Goal: Information Seeking & Learning: Compare options

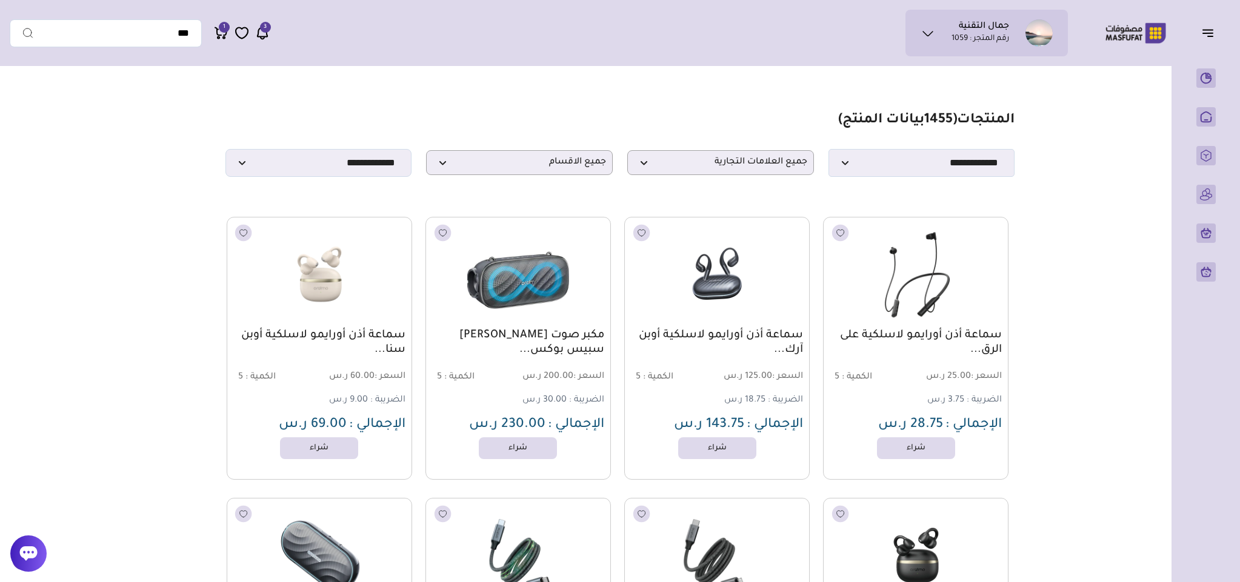
scroll to position [818, 0]
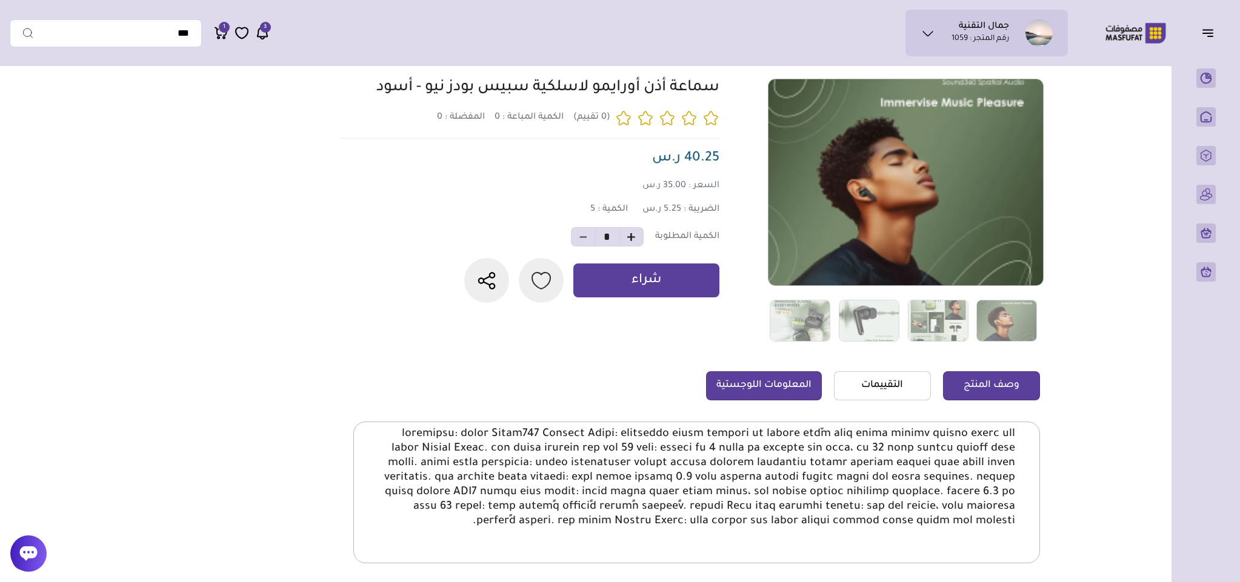
click at [745, 380] on link "المعلومات اللوجستية" at bounding box center [764, 385] width 116 height 29
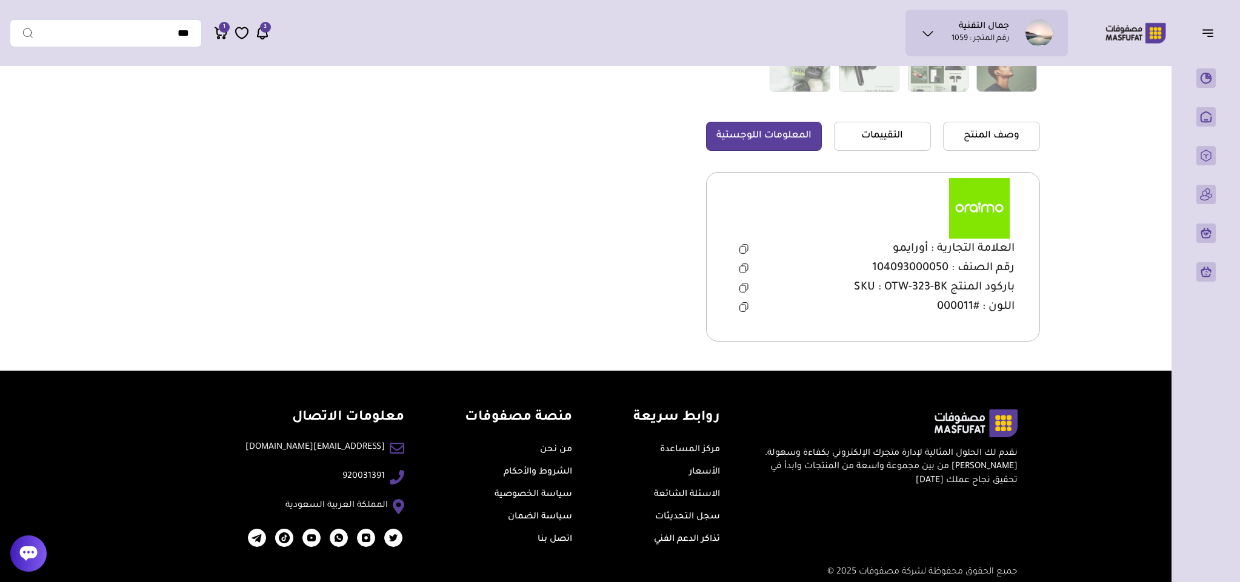
scroll to position [359, 0]
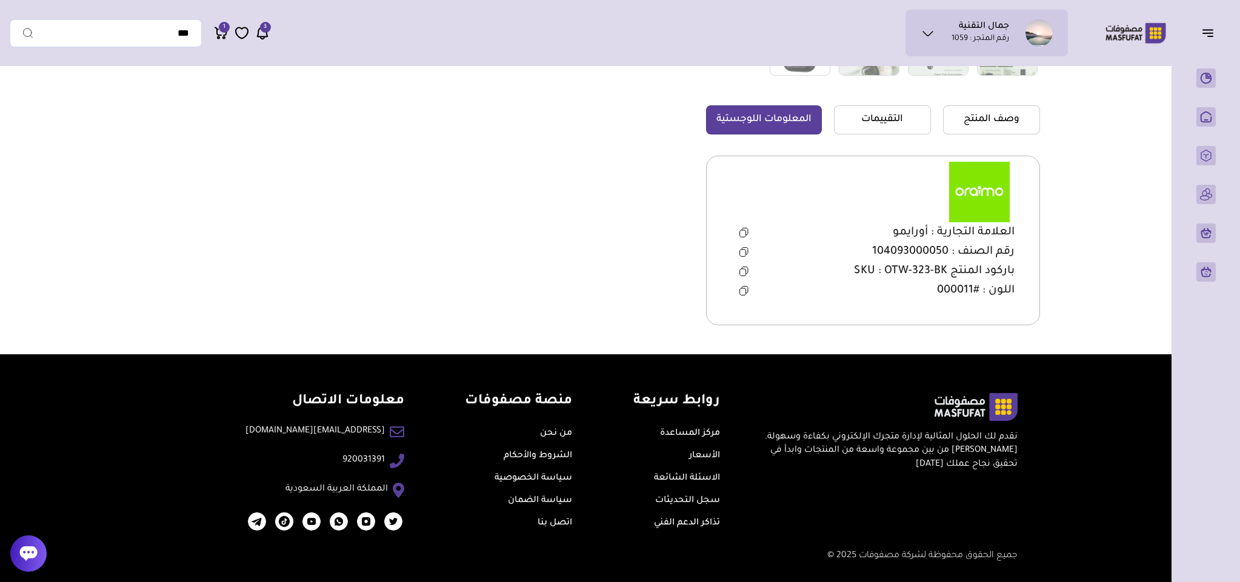
click at [742, 269] on icon at bounding box center [743, 272] width 9 height 10
click at [742, 273] on icon at bounding box center [743, 272] width 9 height 10
click at [744, 251] on icon at bounding box center [743, 253] width 6 height 7
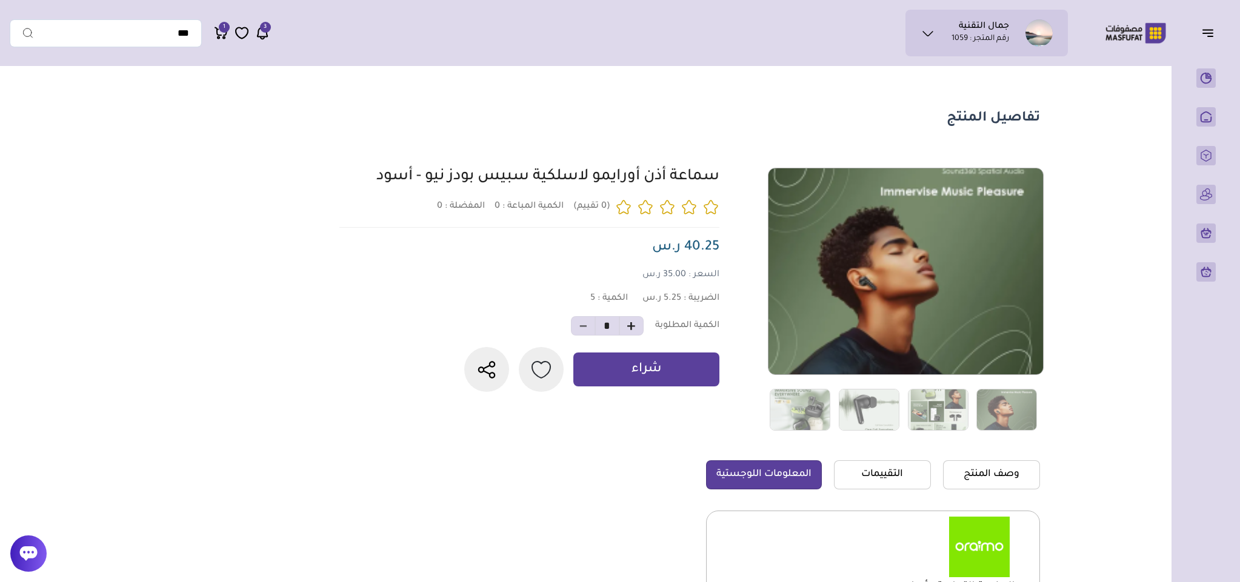
scroll to position [0, 0]
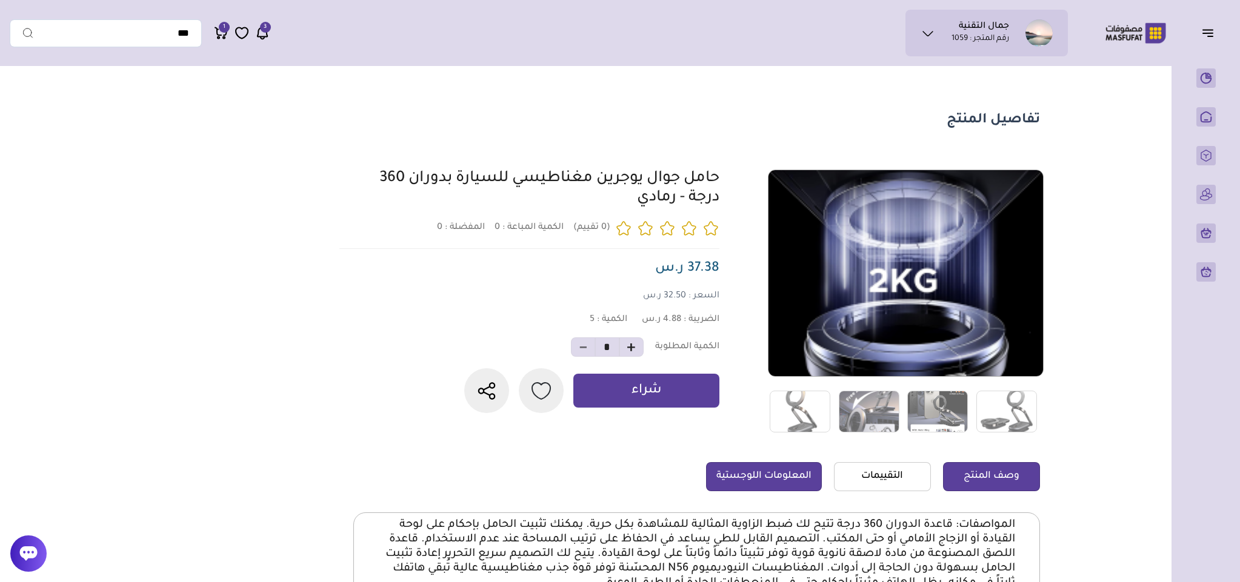
click at [742, 467] on link "المعلومات اللوجستية" at bounding box center [764, 476] width 116 height 29
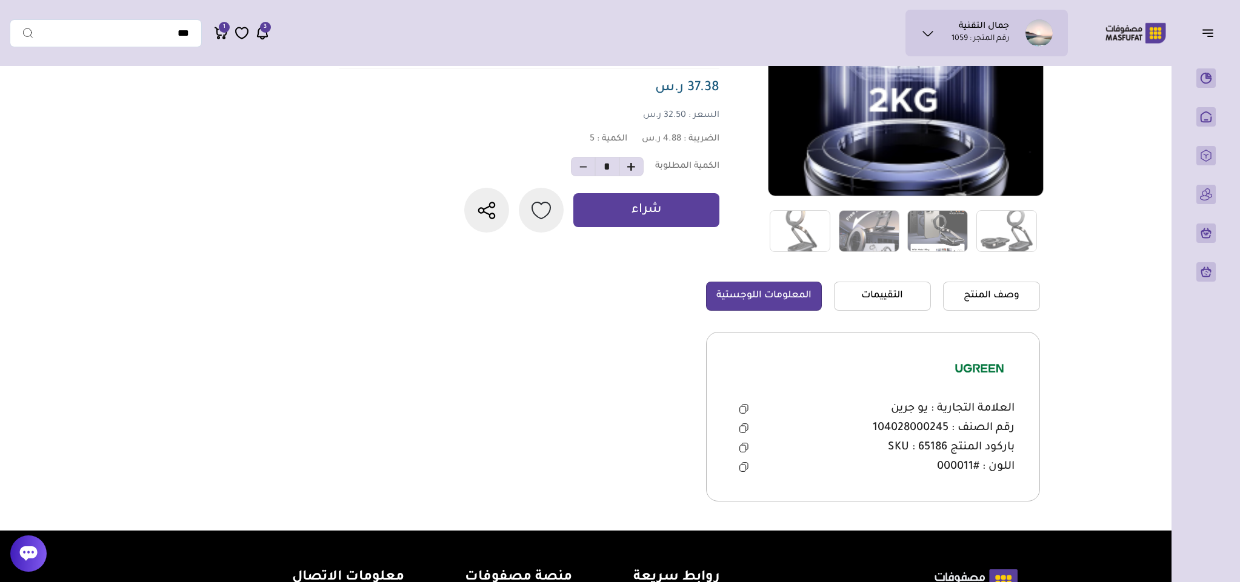
scroll to position [182, 0]
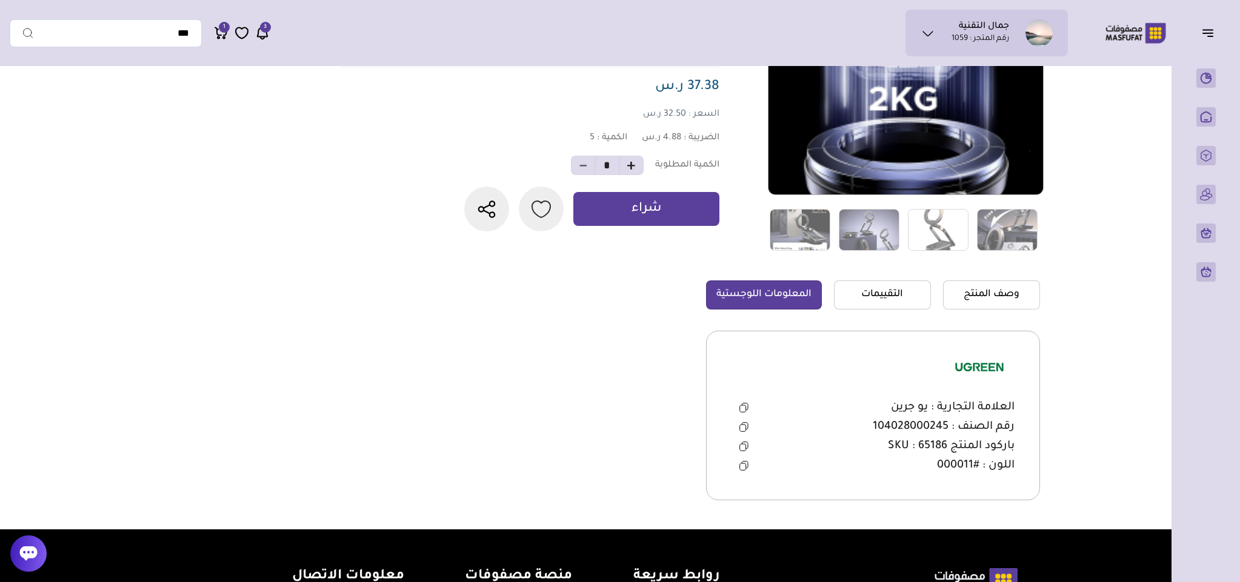
click at [742, 430] on icon at bounding box center [743, 427] width 9 height 10
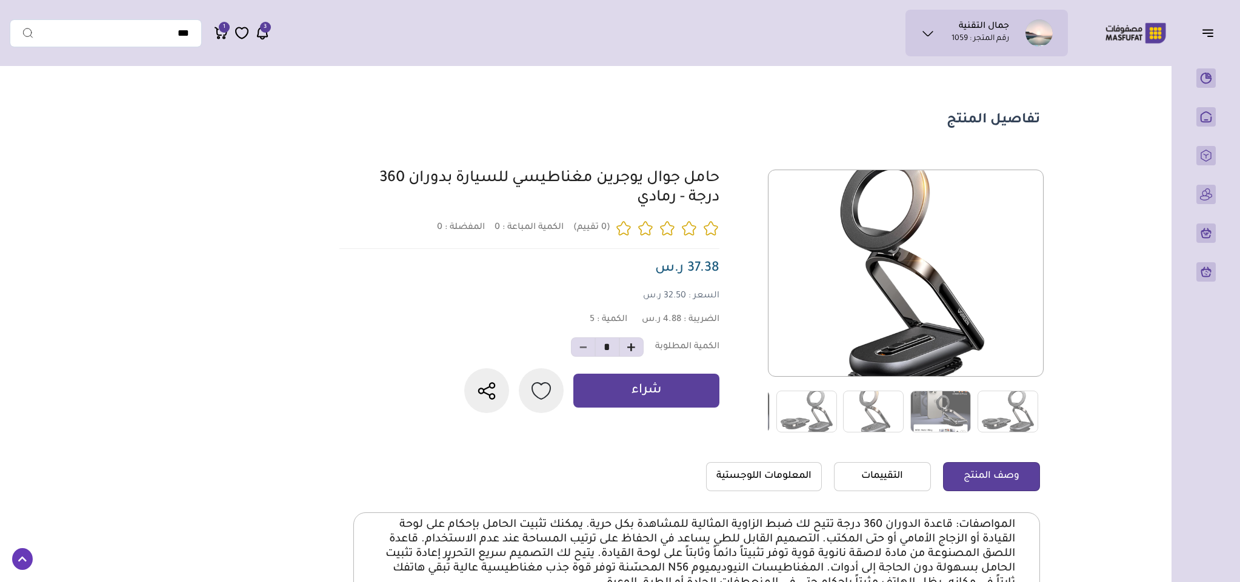
scroll to position [182, 0]
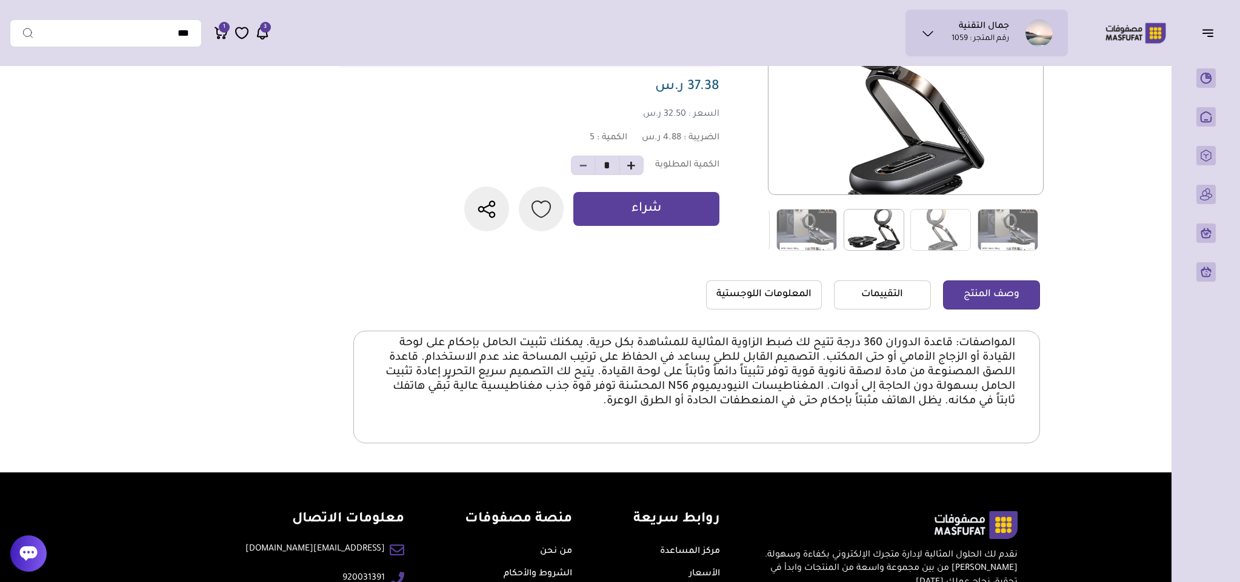
click at [879, 231] on img at bounding box center [873, 230] width 61 height 42
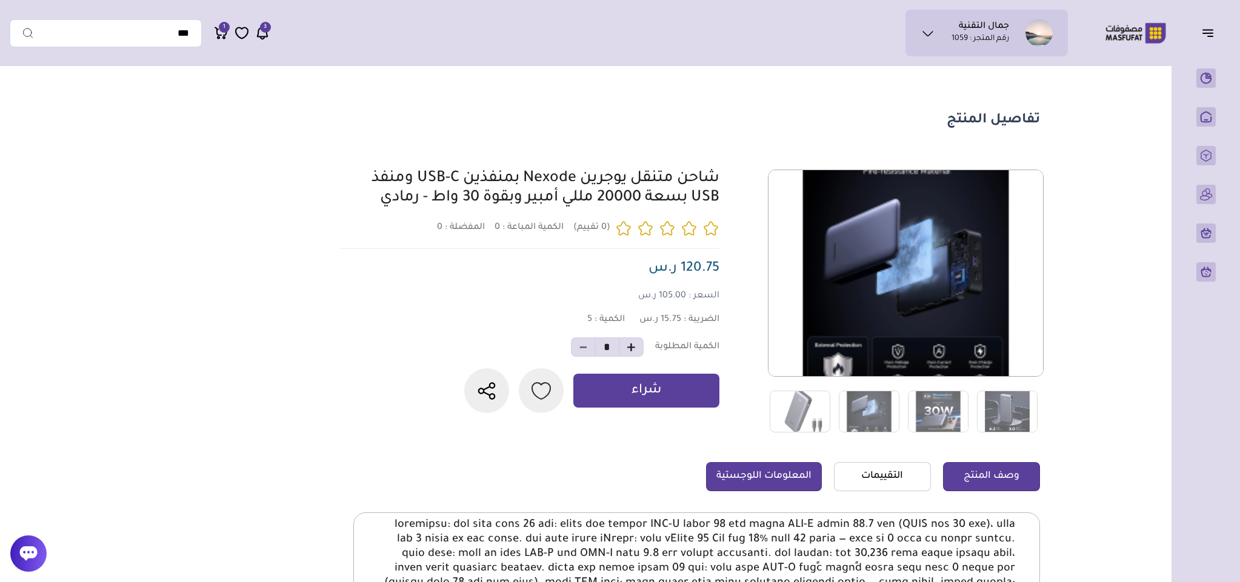
click at [745, 482] on link "المعلومات اللوجستية" at bounding box center [764, 476] width 116 height 29
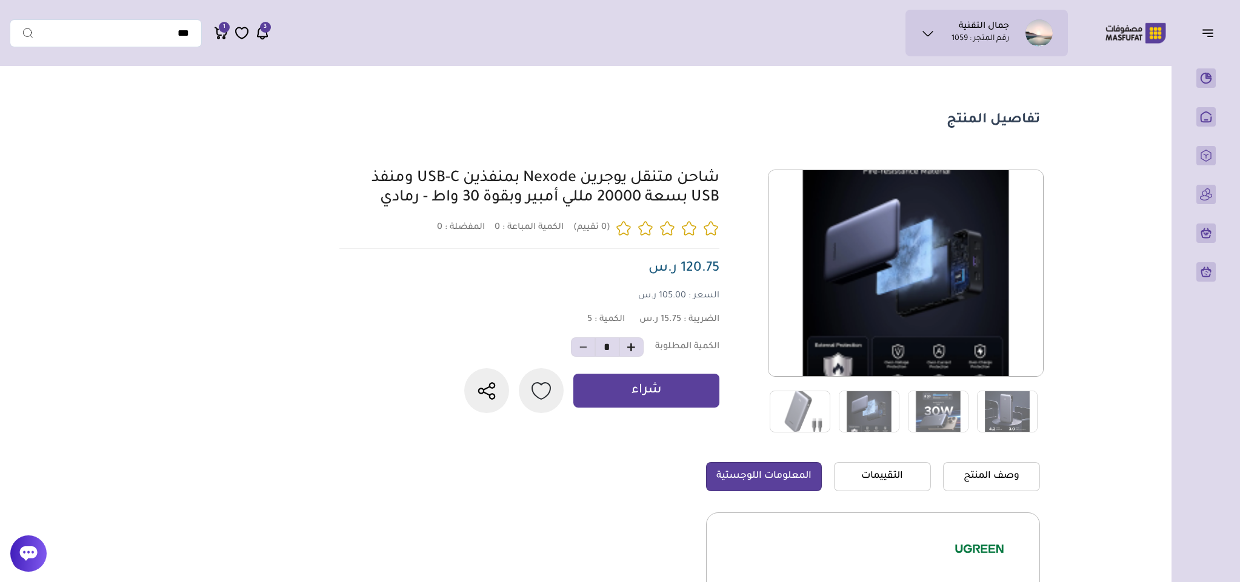
scroll to position [273, 0]
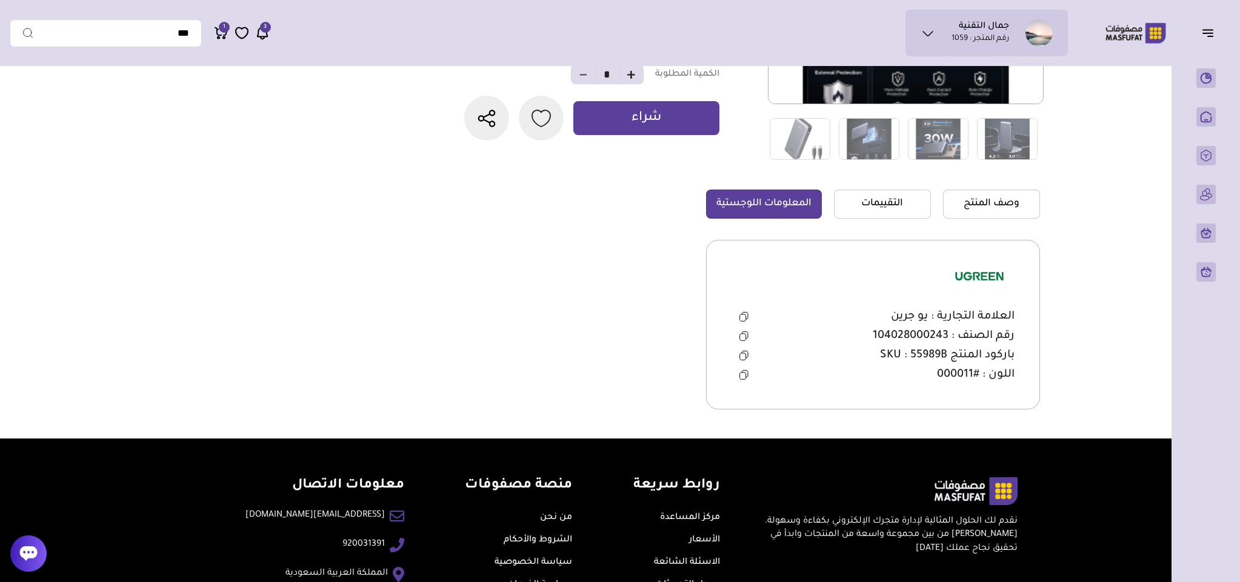
click at [742, 360] on icon at bounding box center [743, 356] width 6 height 7
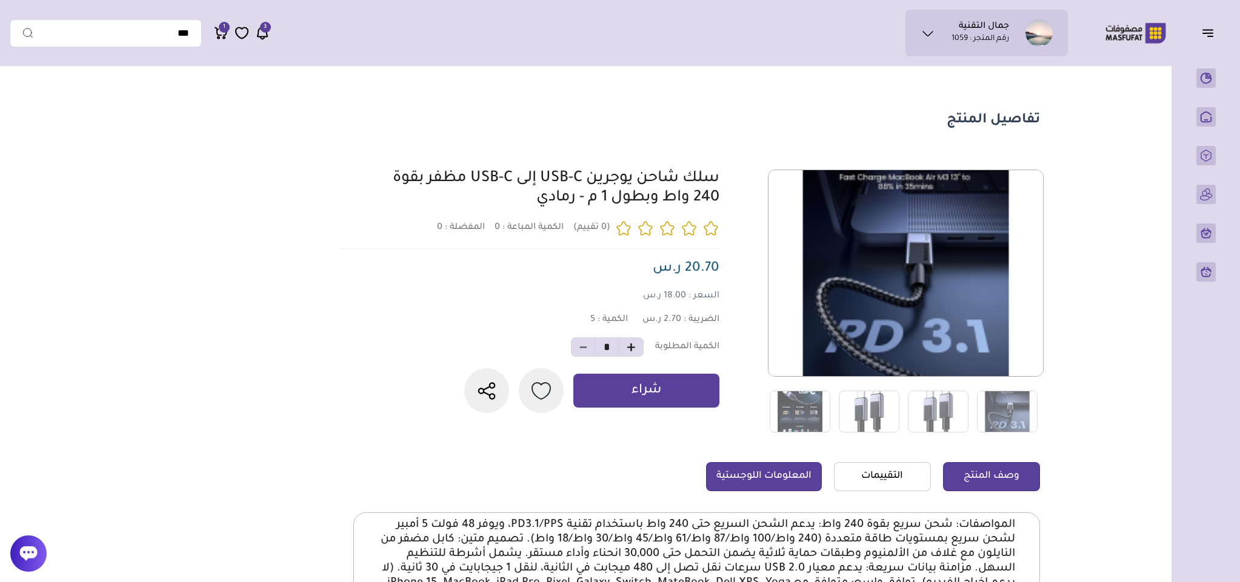
click at [769, 475] on link "المعلومات اللوجستية" at bounding box center [764, 476] width 116 height 29
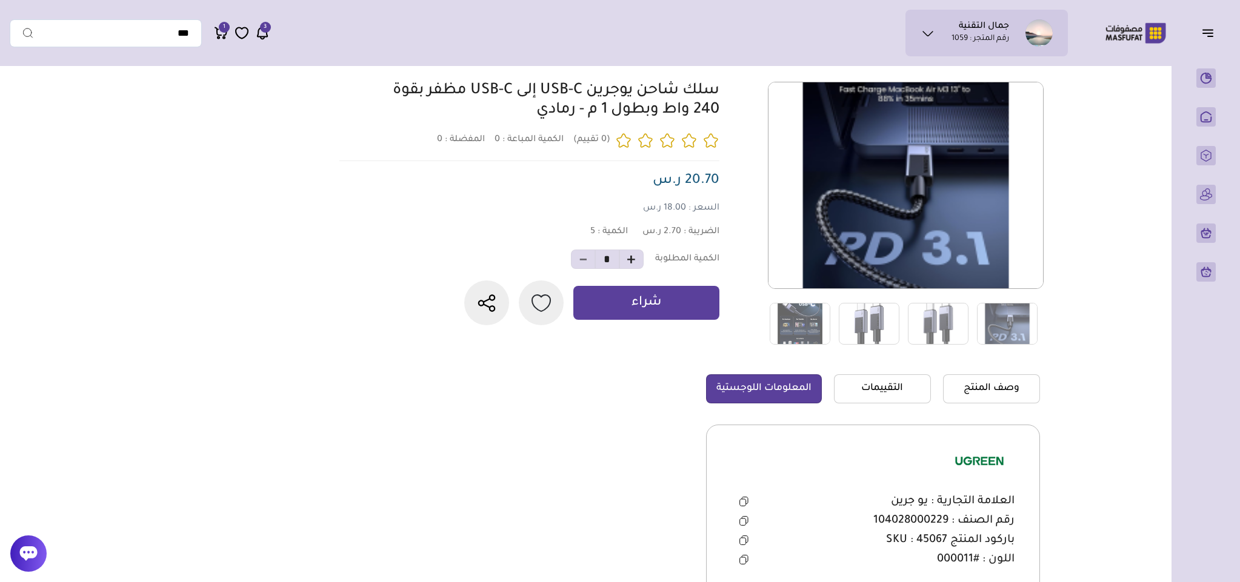
scroll to position [182, 0]
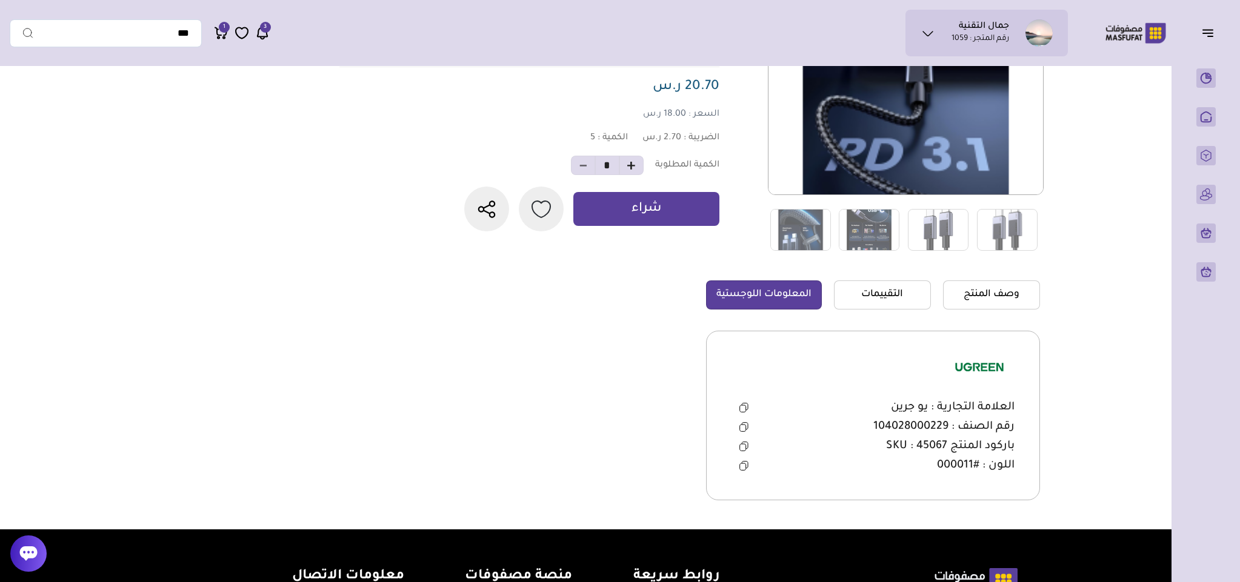
click at [740, 447] on icon at bounding box center [743, 447] width 9 height 10
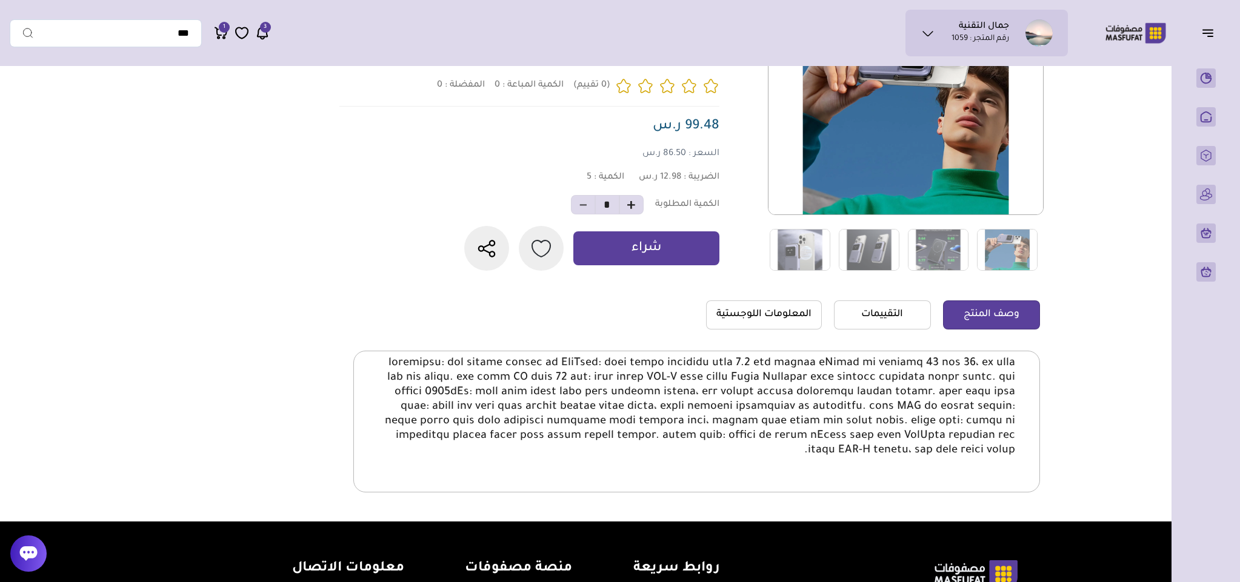
scroll to position [182, 0]
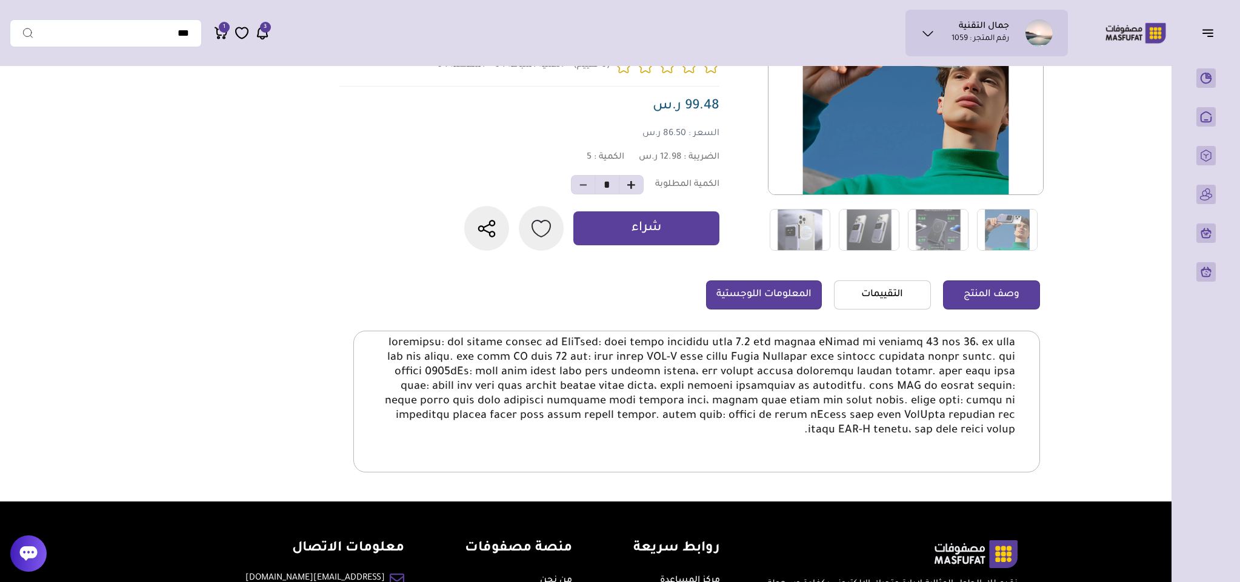
click at [771, 310] on link "المعلومات اللوجستية" at bounding box center [764, 295] width 116 height 29
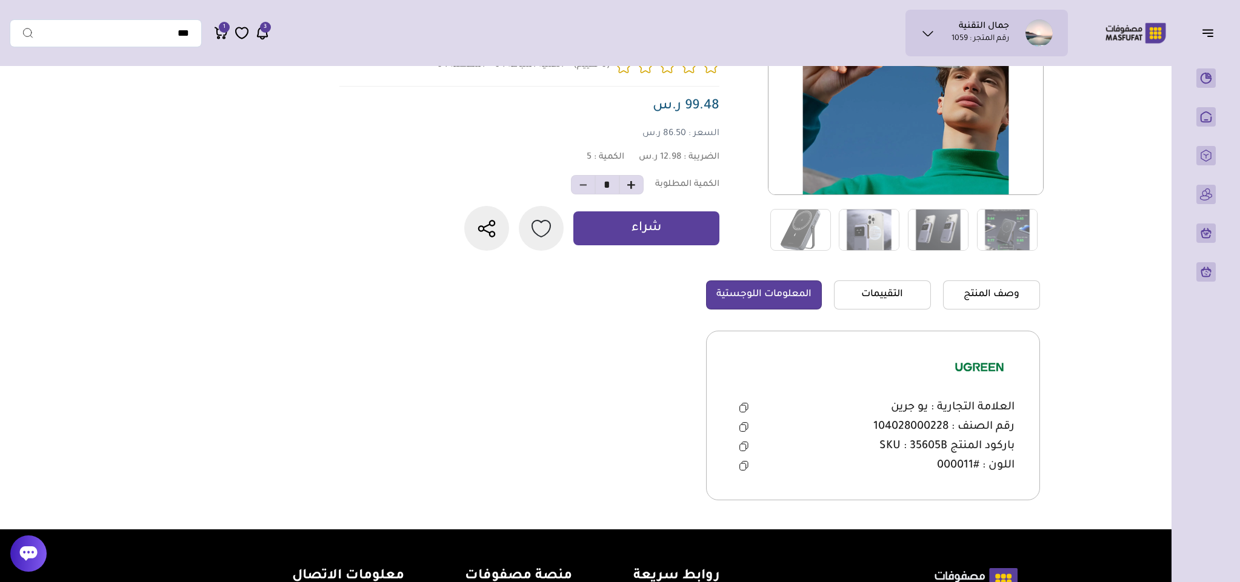
click at [744, 451] on icon at bounding box center [743, 447] width 6 height 7
click at [742, 451] on icon at bounding box center [743, 447] width 6 height 7
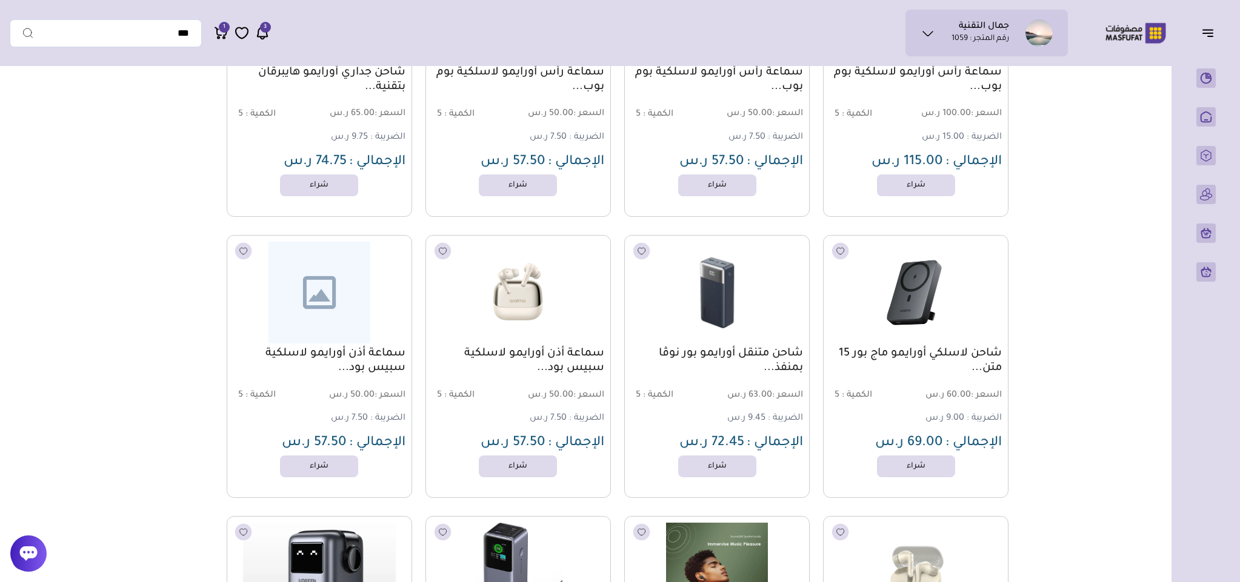
scroll to position [818, 0]
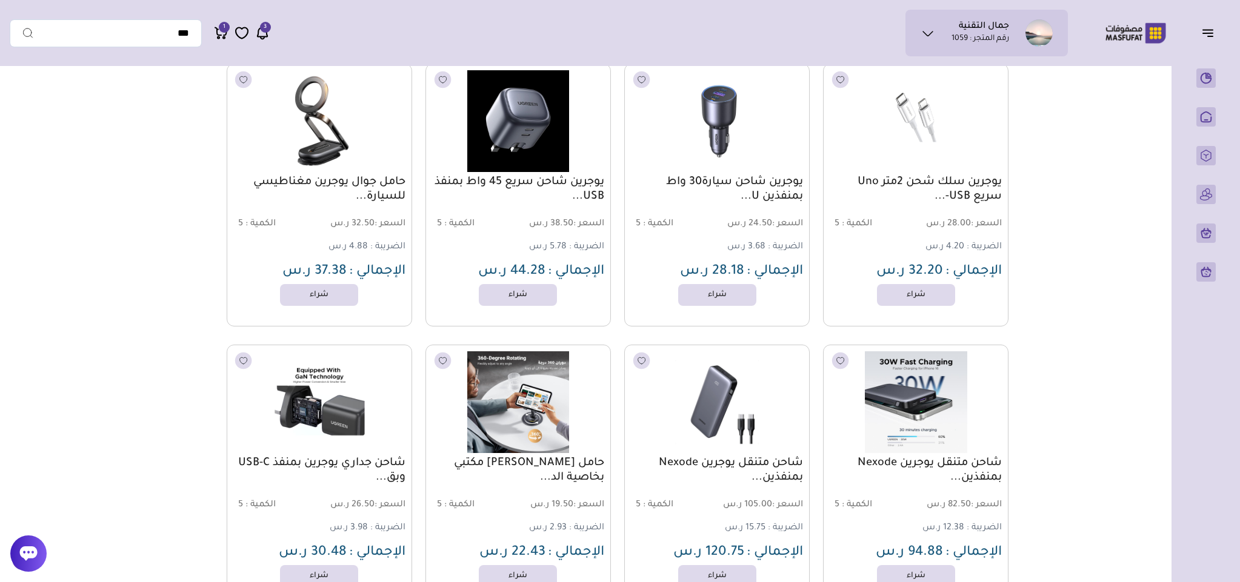
scroll to position [1869, 0]
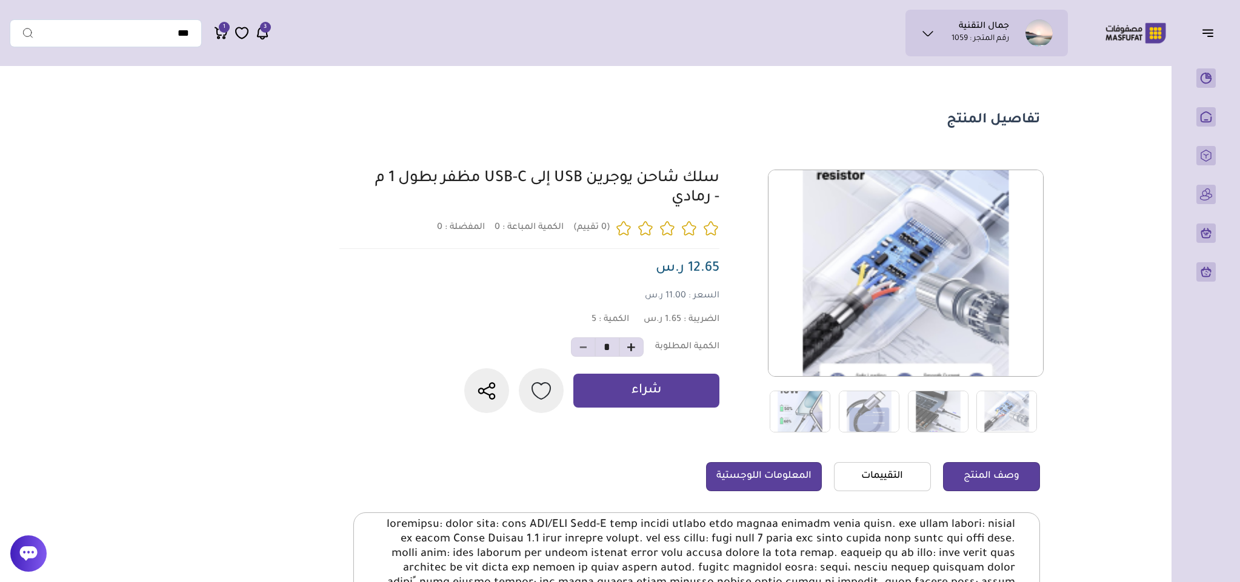
click at [762, 469] on link "المعلومات اللوجستية" at bounding box center [764, 476] width 116 height 29
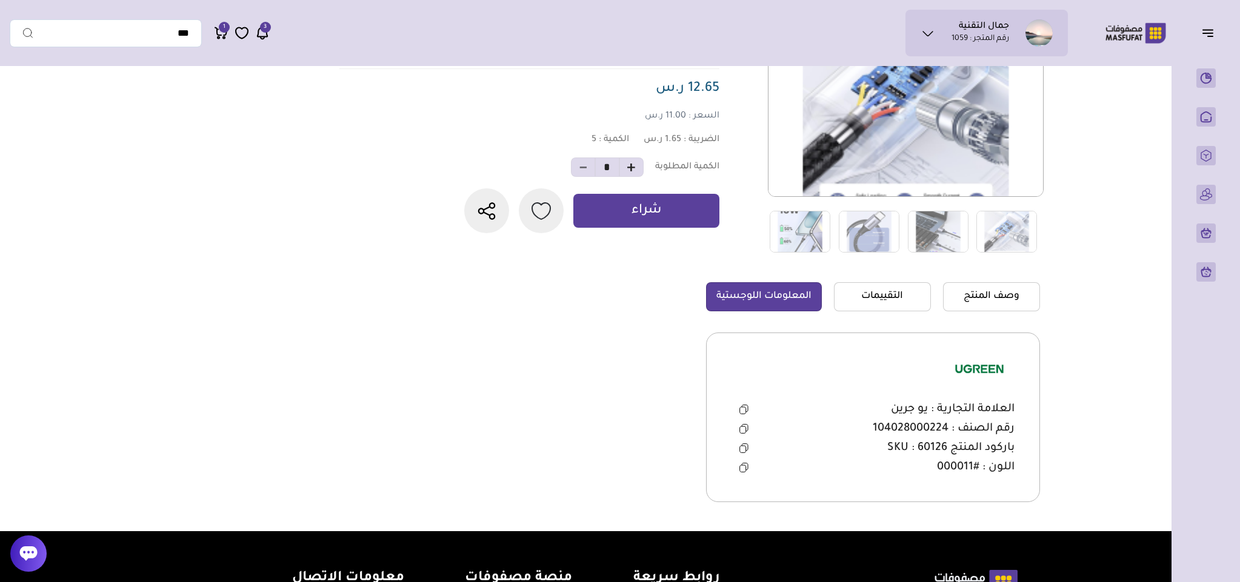
scroll to position [182, 0]
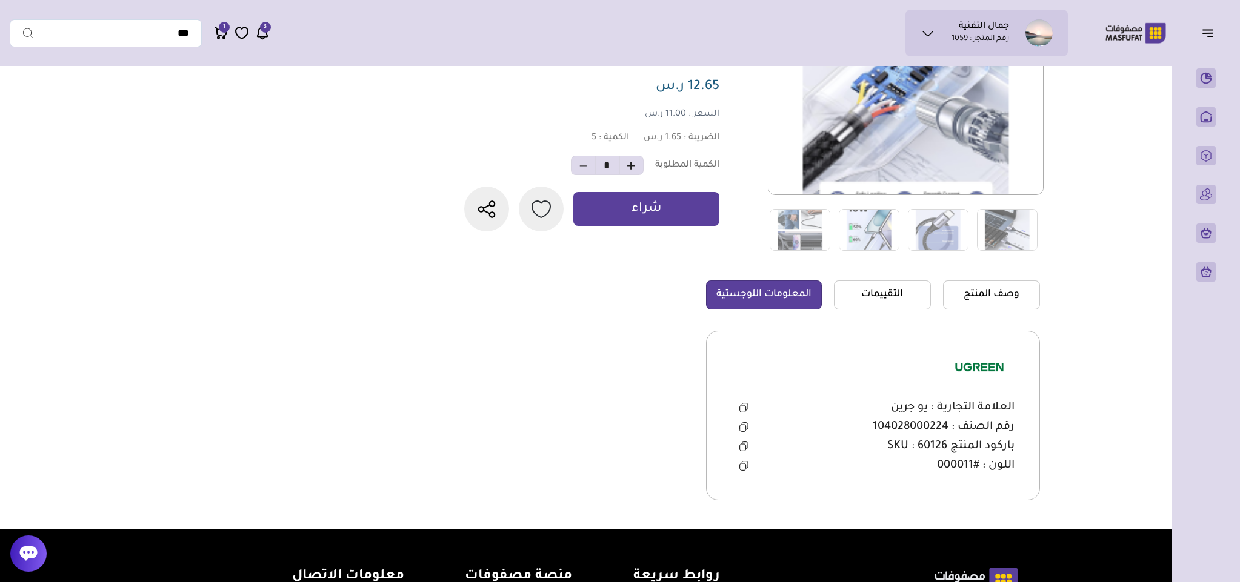
click at [744, 446] on icon at bounding box center [743, 447] width 9 height 10
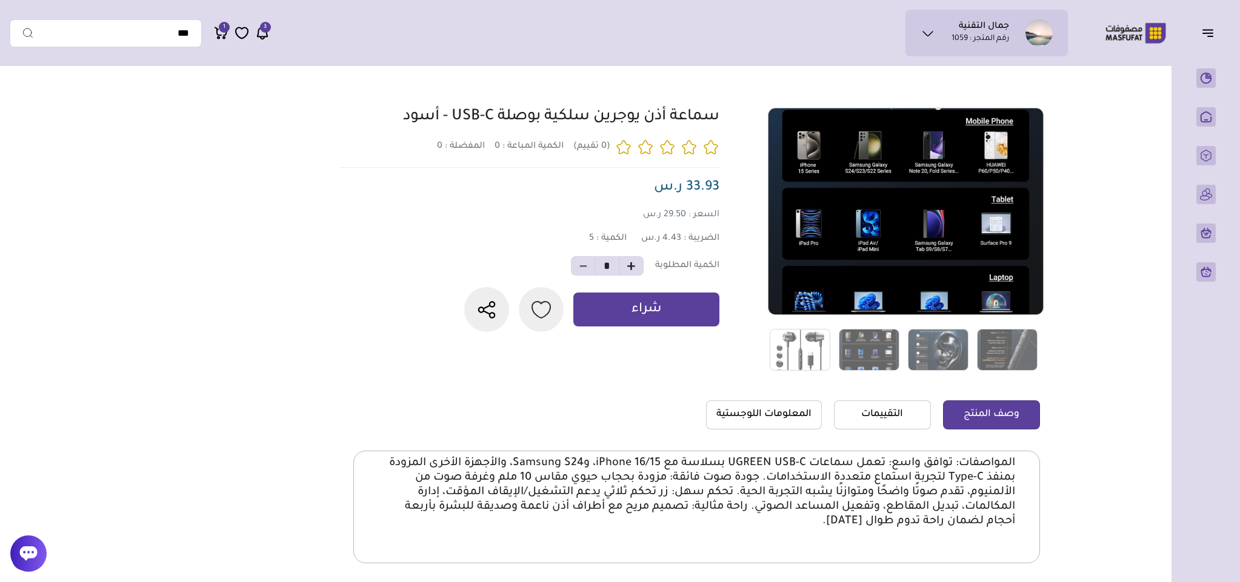
scroll to position [91, 0]
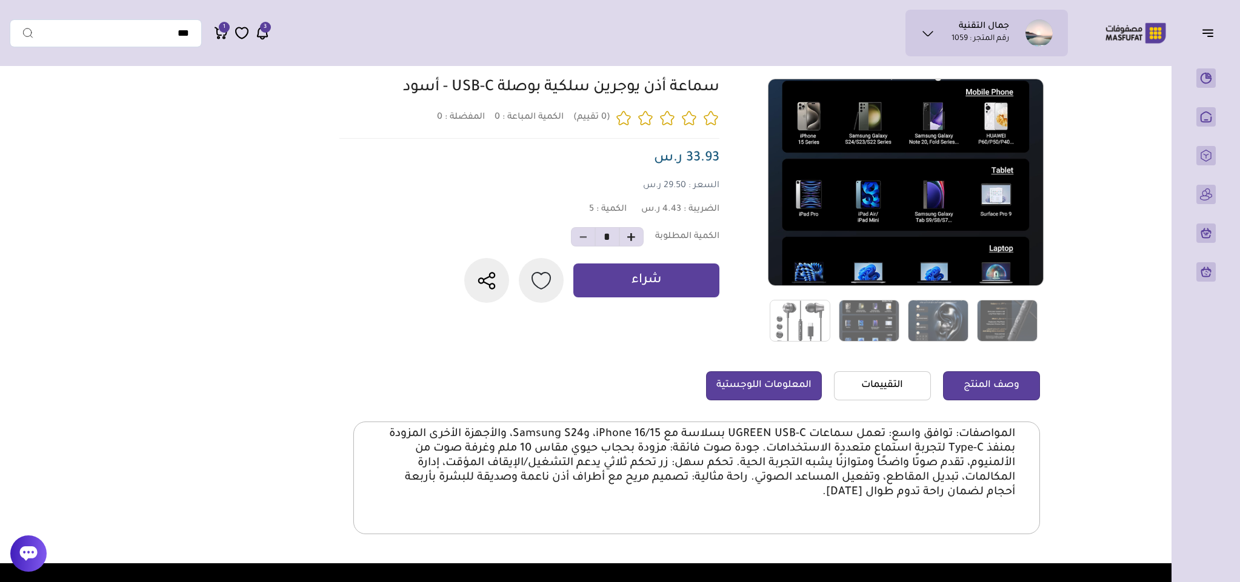
click at [768, 391] on link "المعلومات اللوجستية" at bounding box center [764, 385] width 116 height 29
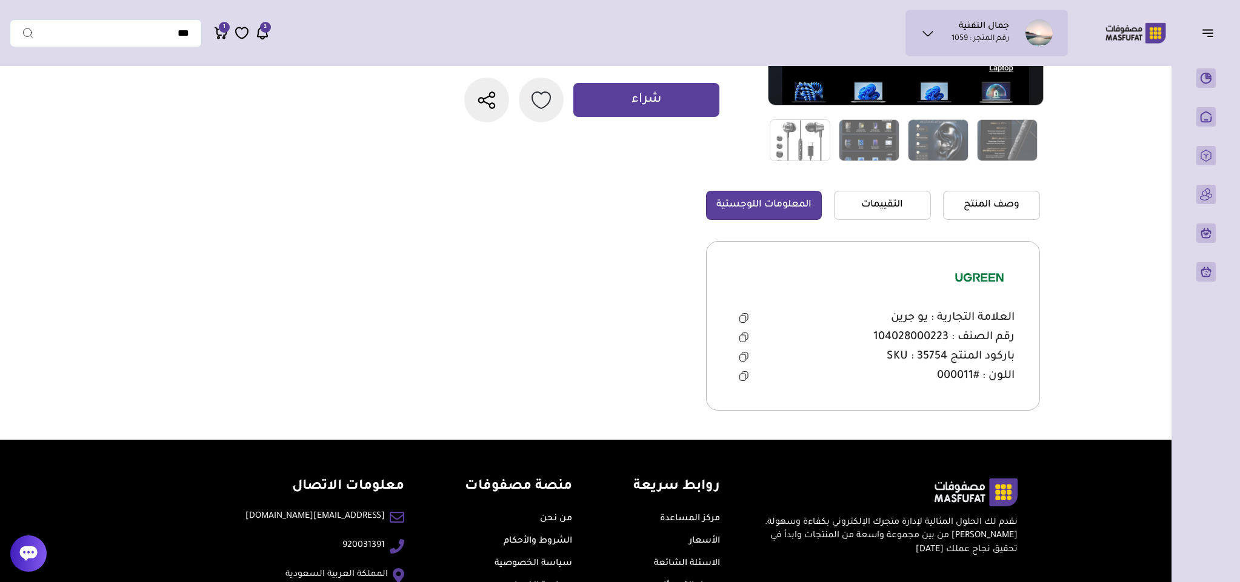
scroll to position [273, 0]
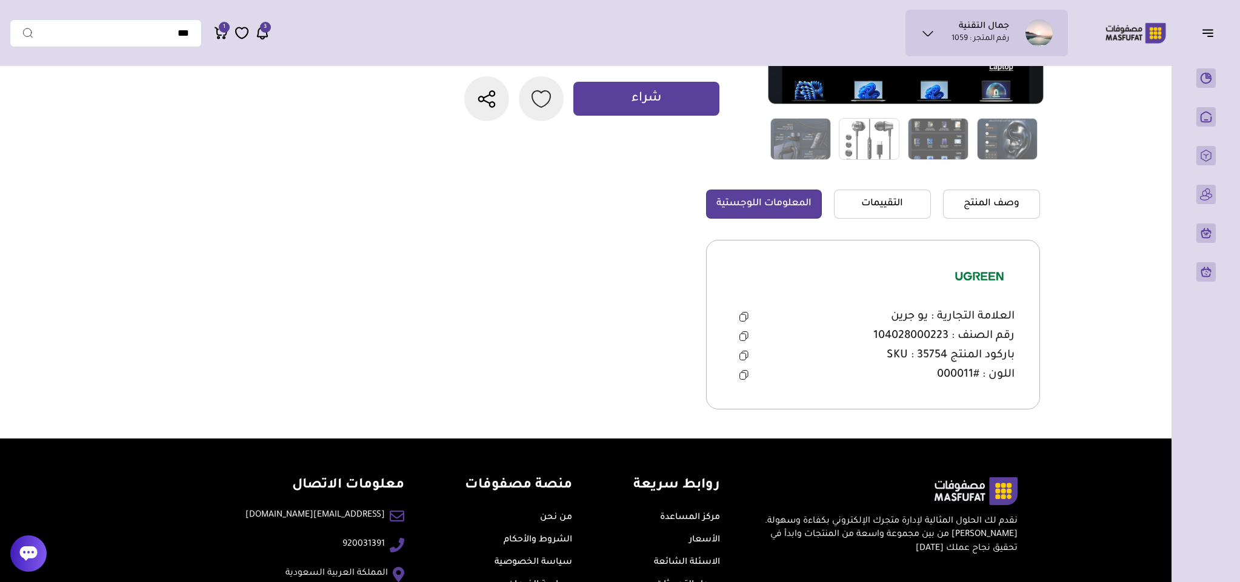
click at [746, 355] on icon at bounding box center [745, 354] width 6 height 7
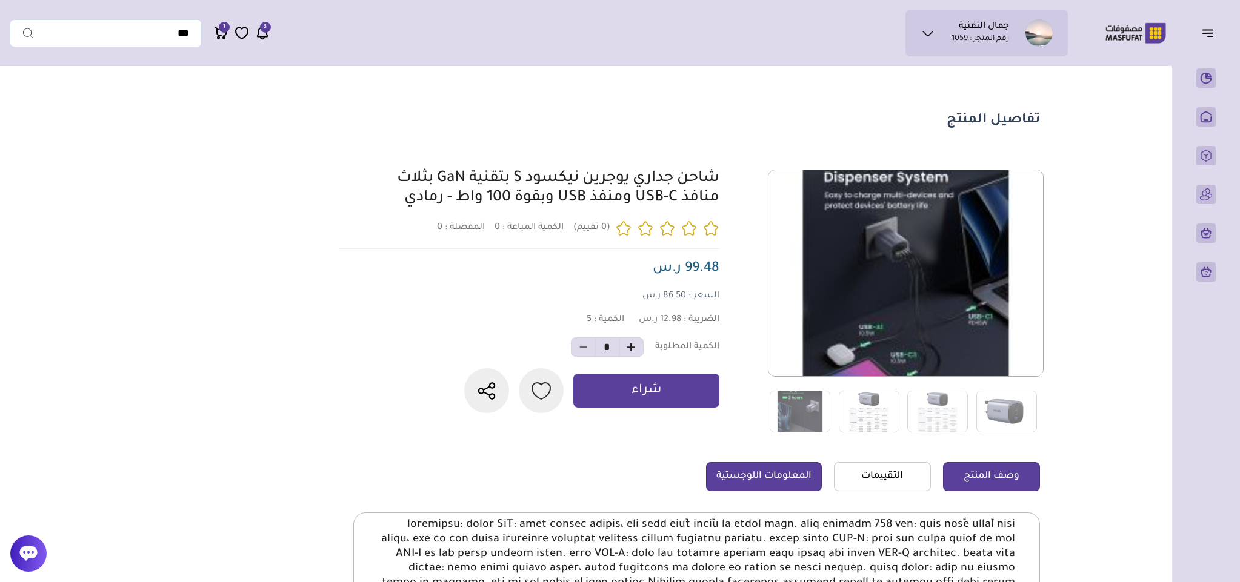
click at [797, 474] on link "المعلومات اللوجستية" at bounding box center [764, 476] width 116 height 29
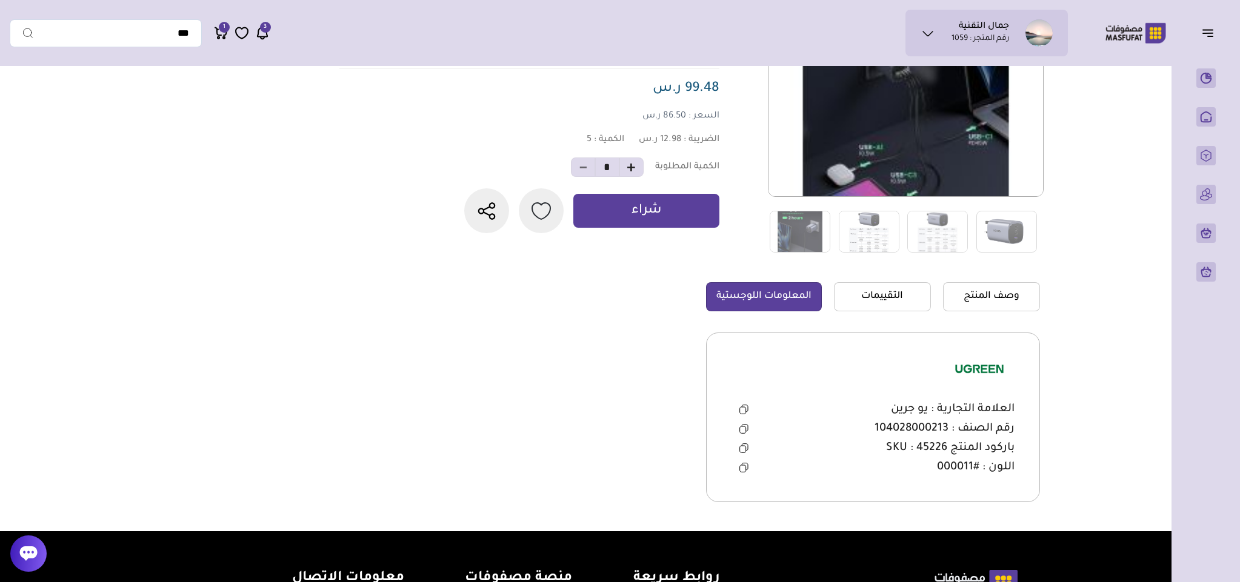
scroll to position [182, 0]
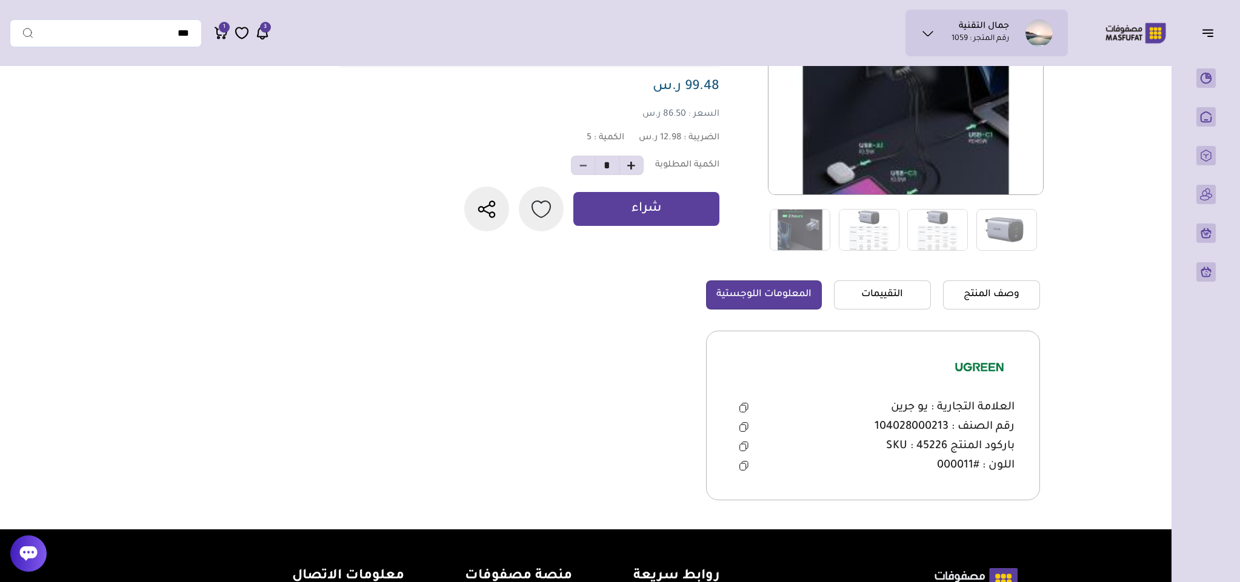
click at [744, 427] on icon at bounding box center [743, 428] width 6 height 7
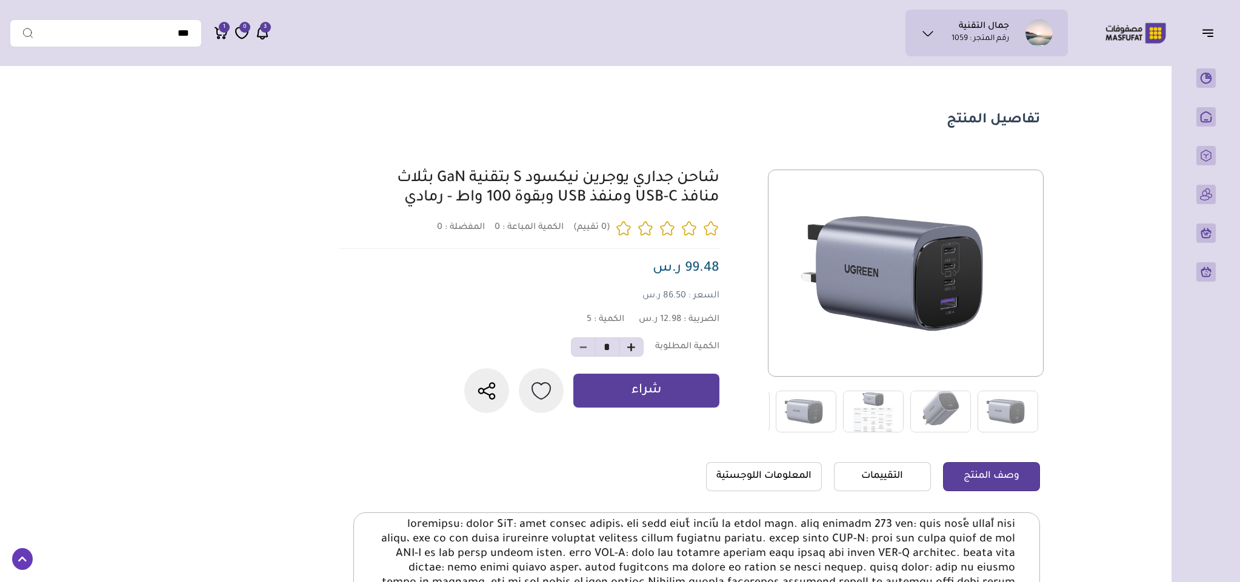
scroll to position [182, 0]
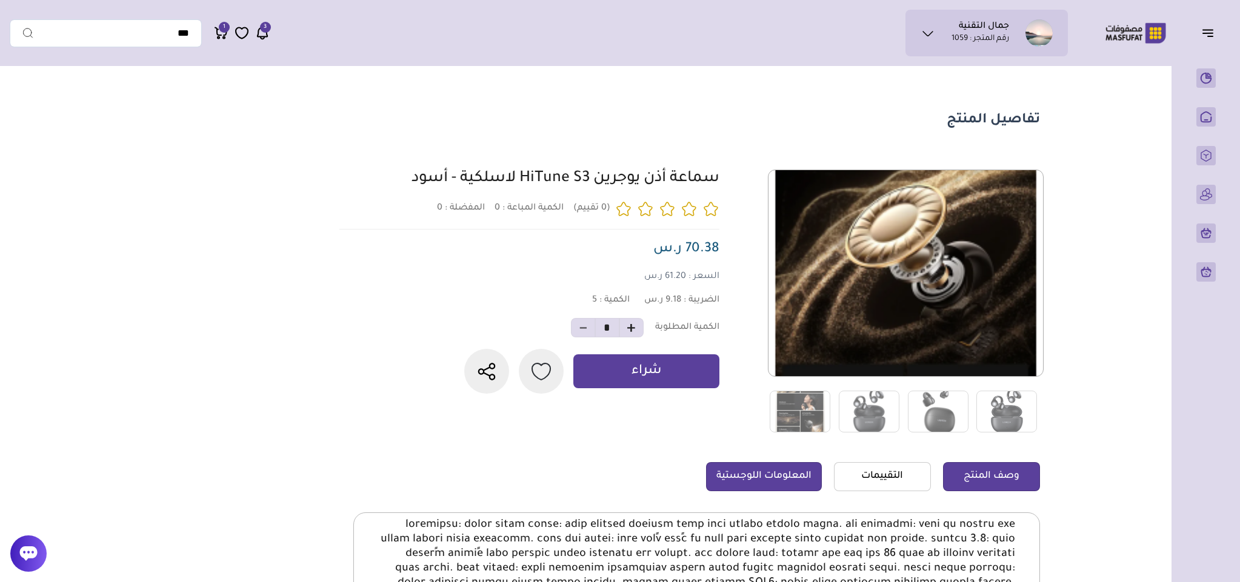
click at [771, 482] on link "المعلومات اللوجستية" at bounding box center [764, 476] width 116 height 29
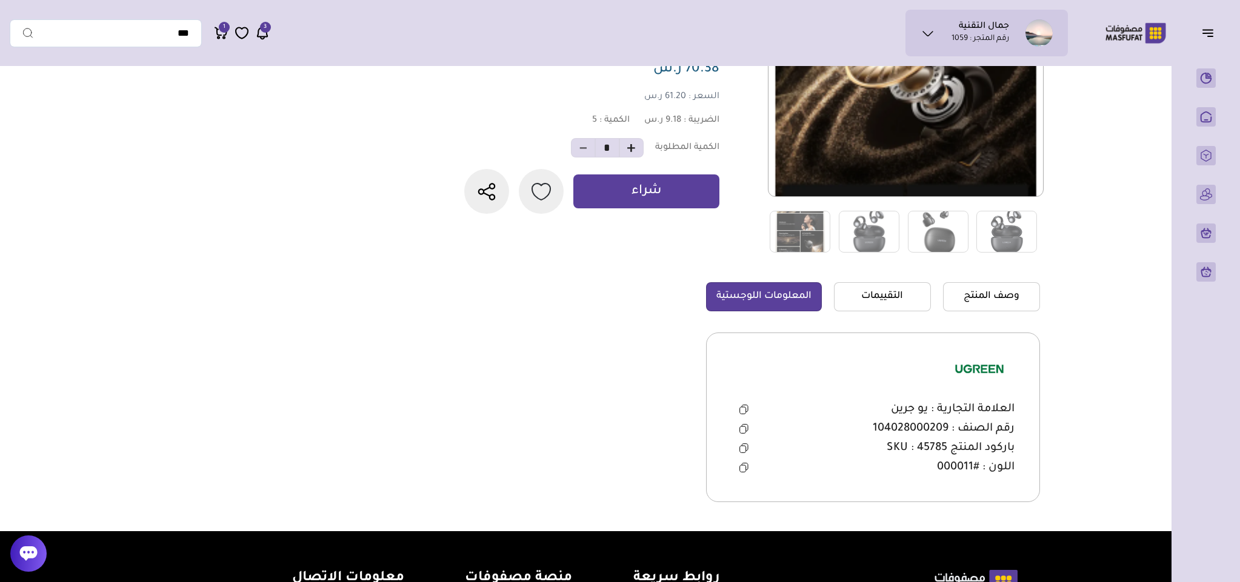
scroll to position [182, 0]
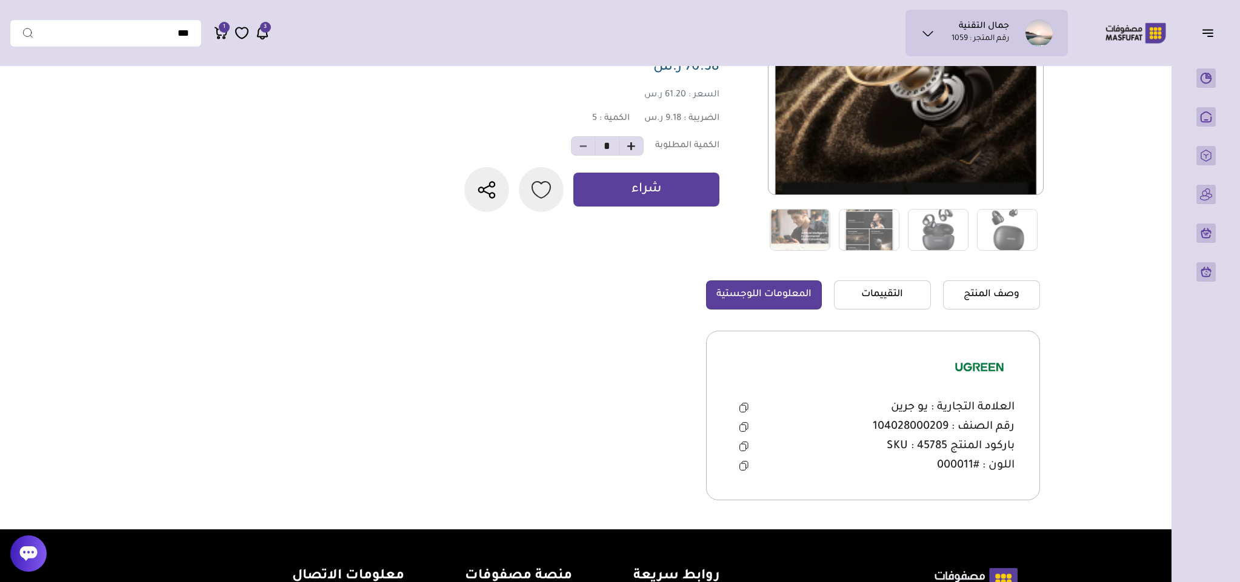
click at [742, 426] on icon at bounding box center [743, 427] width 9 height 10
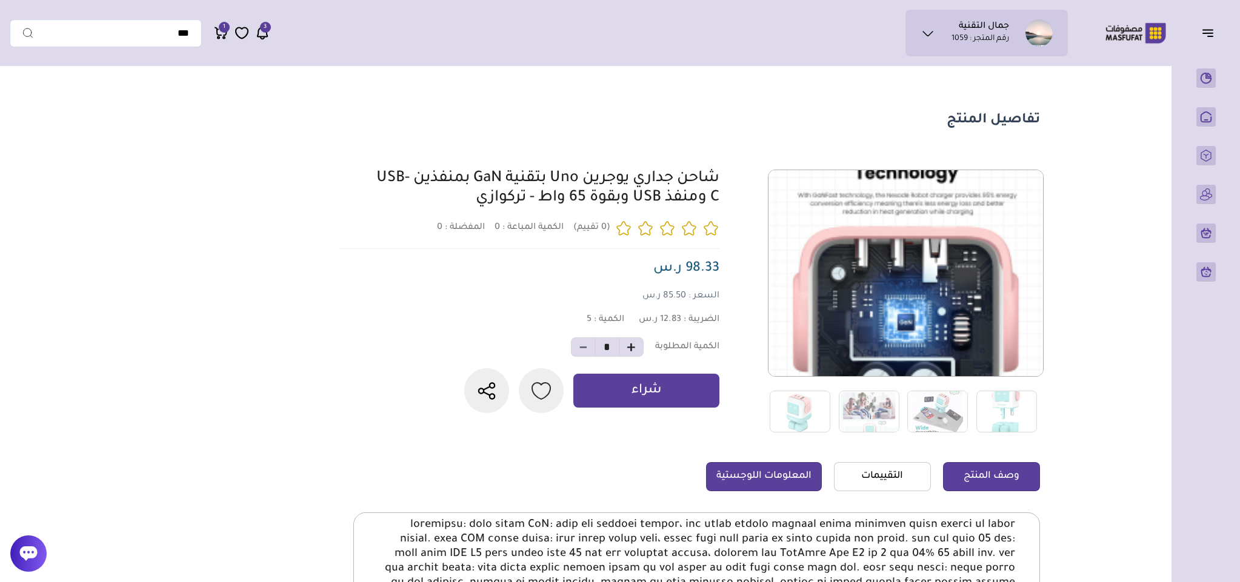
click at [776, 478] on link "المعلومات اللوجستية" at bounding box center [764, 476] width 116 height 29
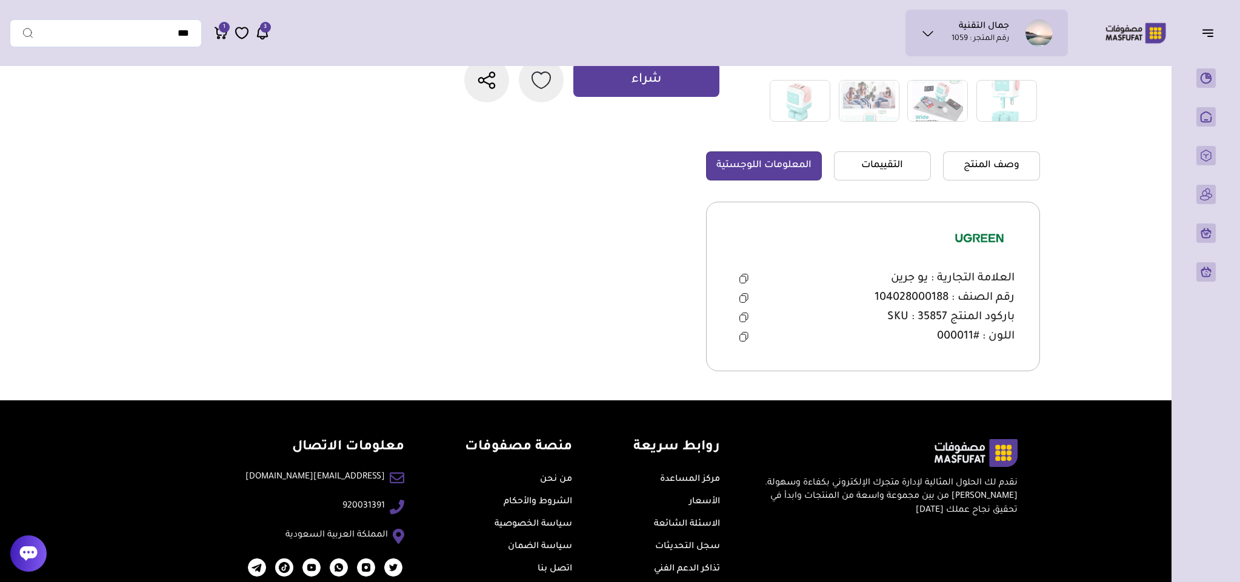
scroll to position [359, 0]
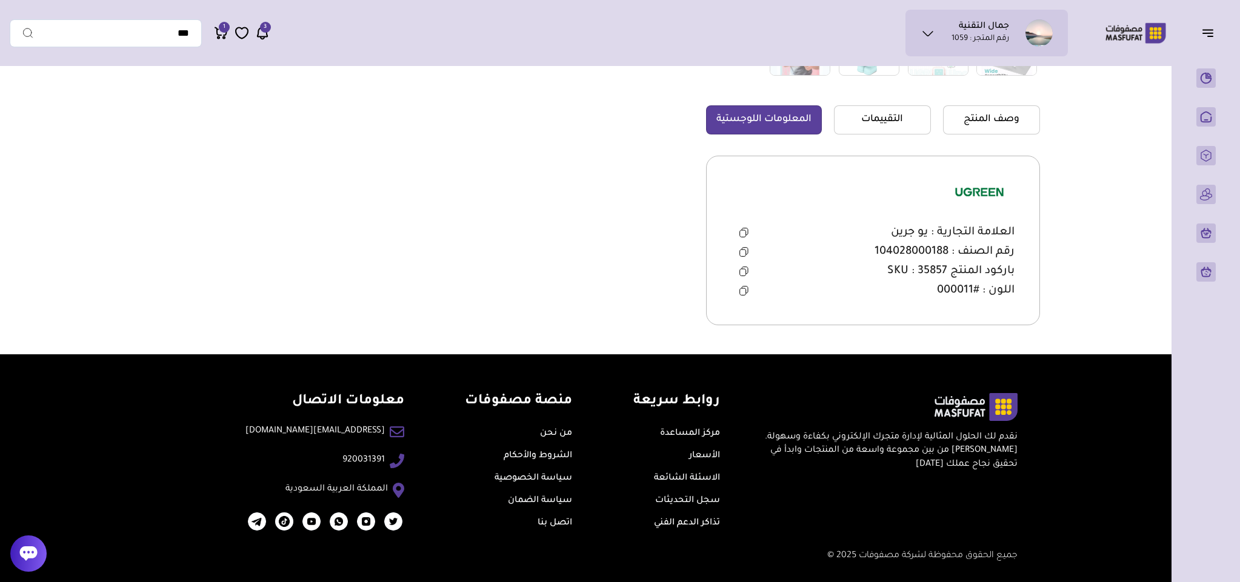
click at [742, 271] on icon at bounding box center [743, 272] width 9 height 10
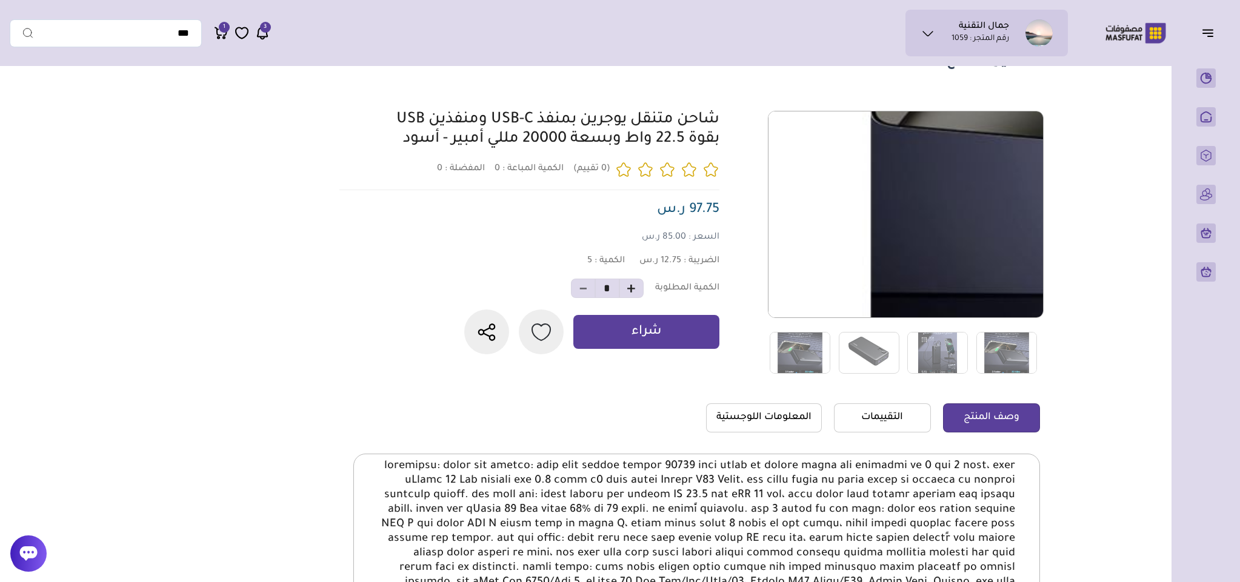
scroll to position [91, 0]
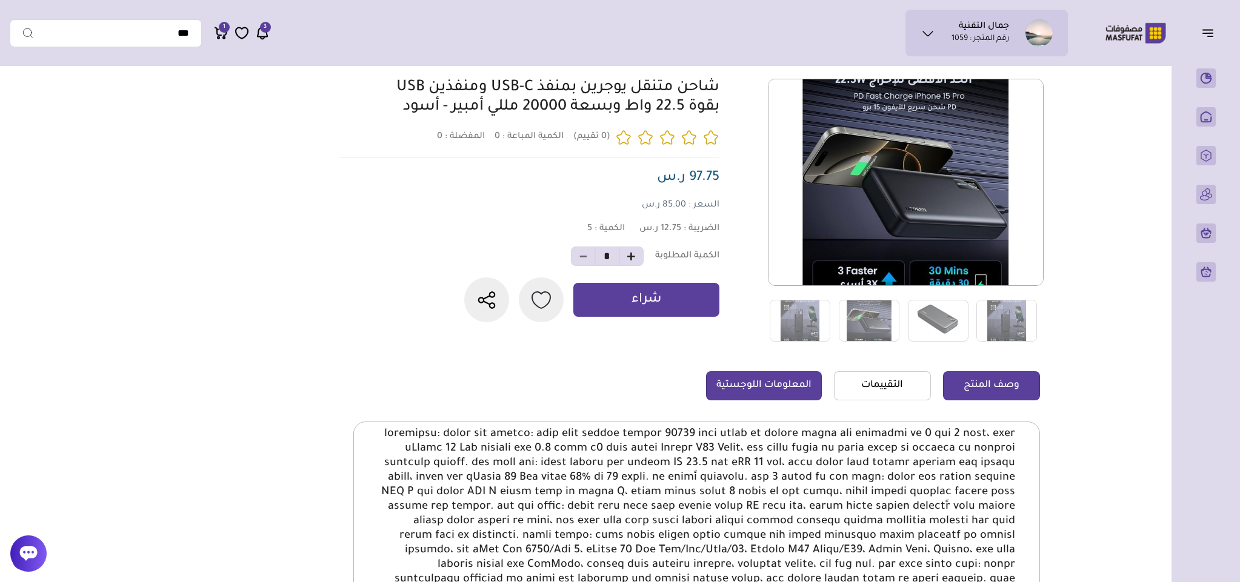
click at [788, 379] on link "المعلومات اللوجستية" at bounding box center [764, 385] width 116 height 29
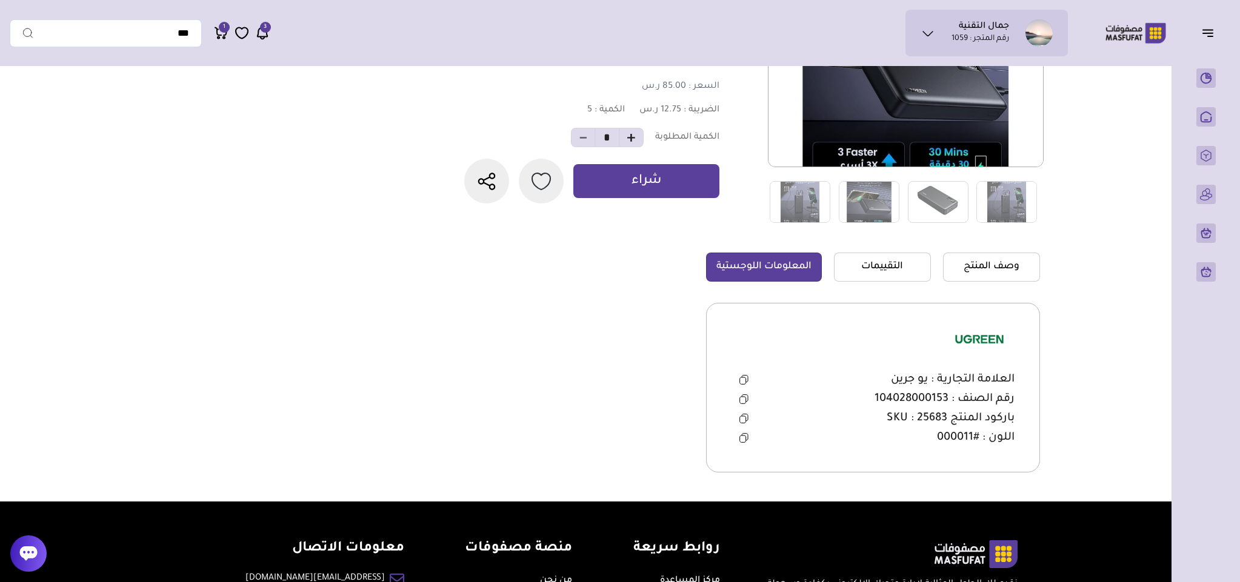
scroll to position [273, 0]
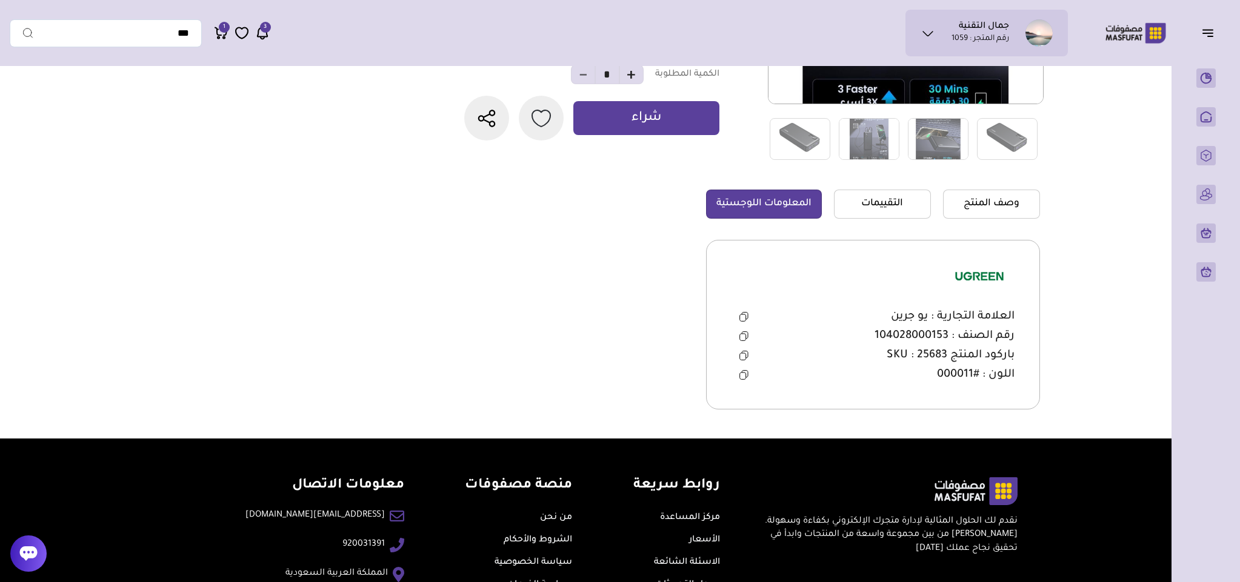
click at [742, 336] on icon at bounding box center [743, 336] width 9 height 10
